Goal: Find specific page/section: Find specific page/section

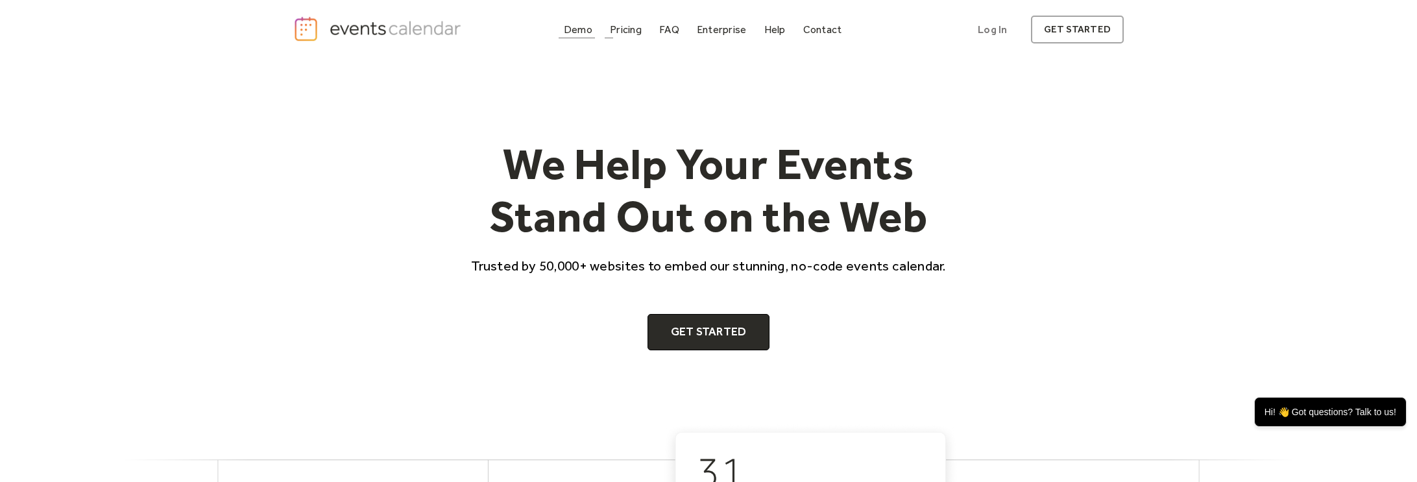
click at [578, 28] on div "Demo" at bounding box center [578, 29] width 29 height 7
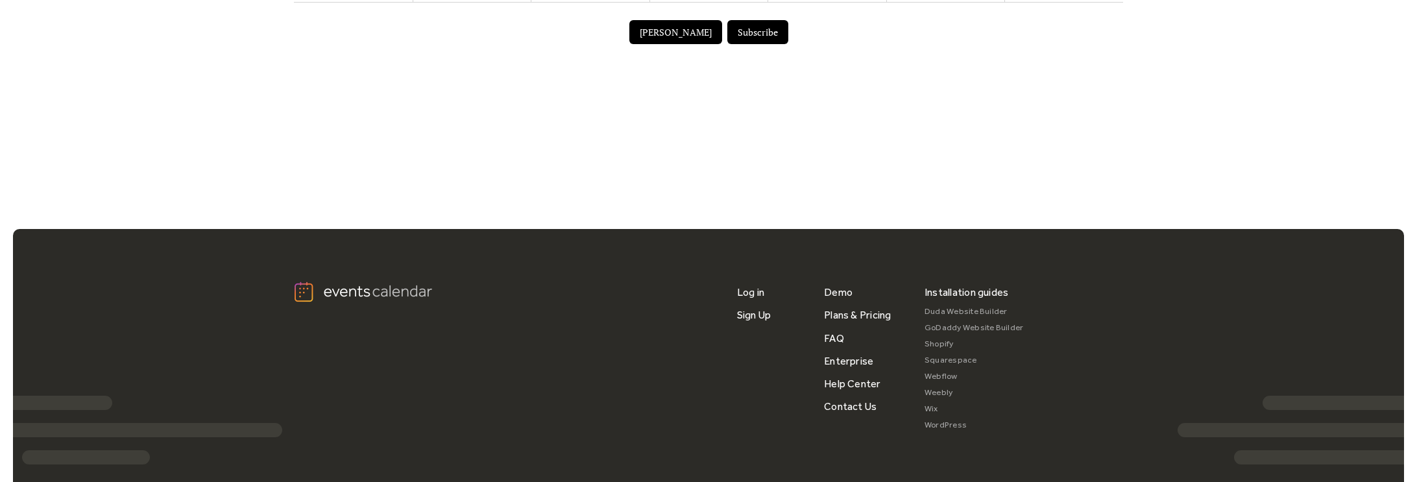
scroll to position [973, 0]
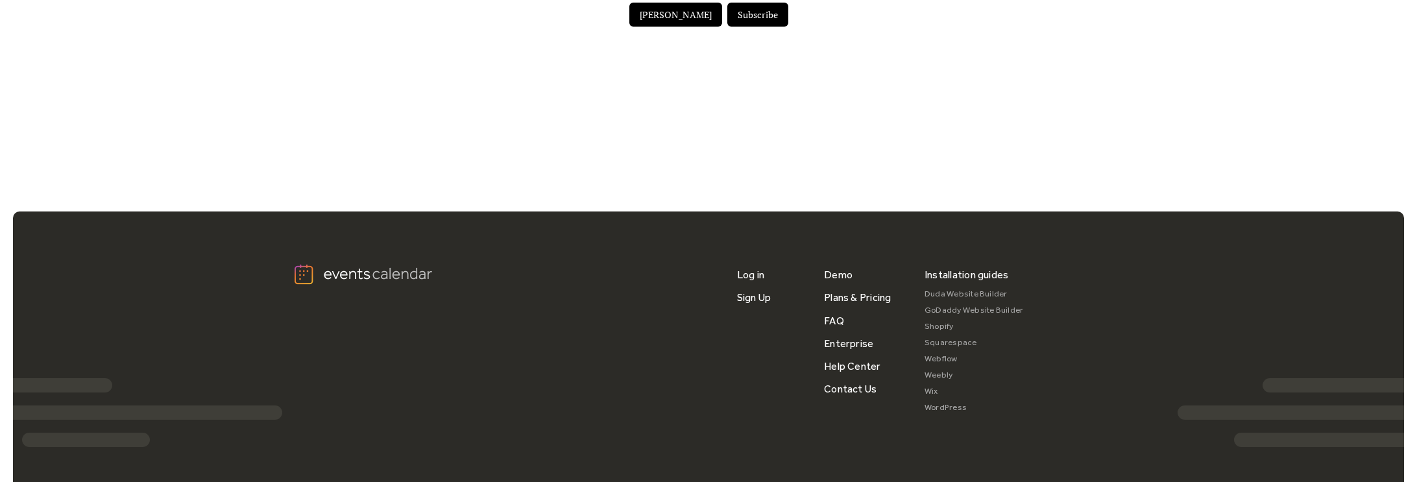
click at [939, 416] on link "WordPress" at bounding box center [973, 408] width 99 height 16
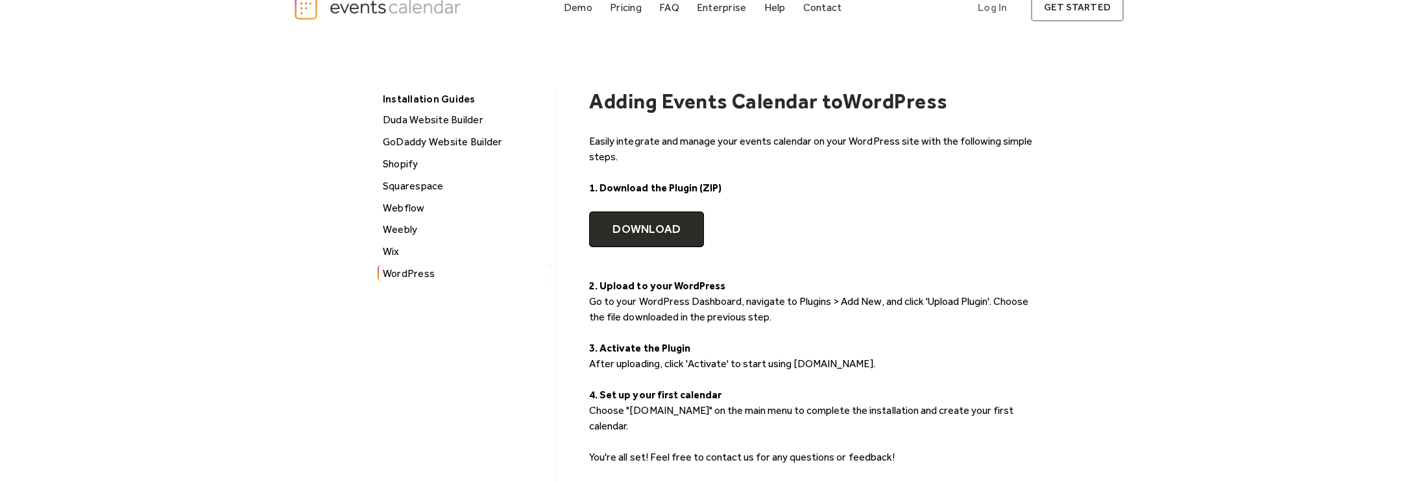
scroll to position [19, 0]
